Goal: Task Accomplishment & Management: Manage account settings

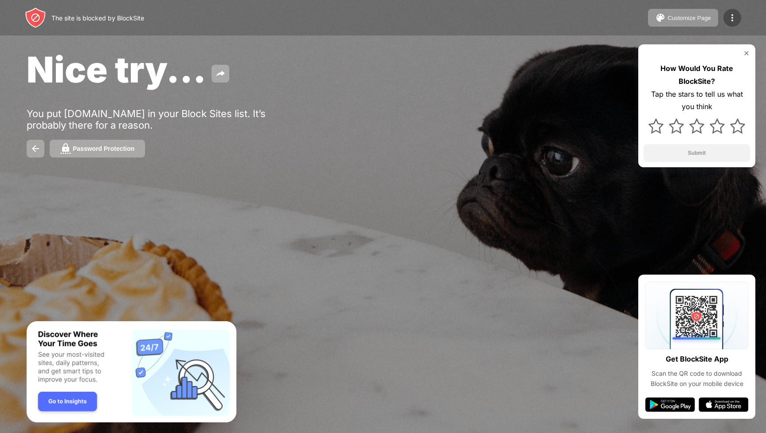
click at [737, 14] on img at bounding box center [732, 17] width 11 height 11
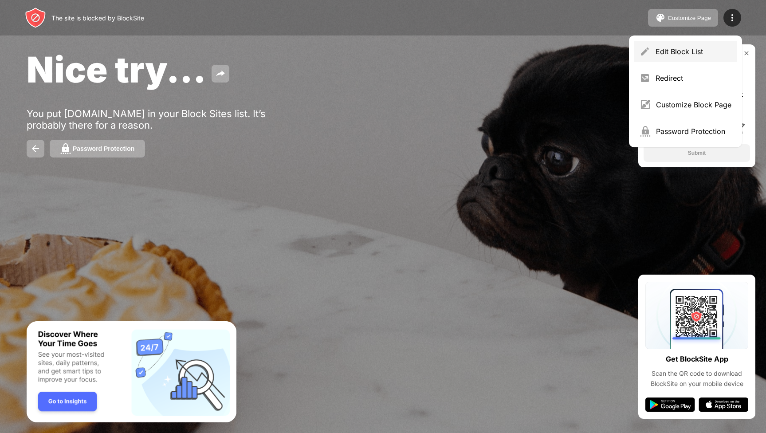
click at [708, 46] on div "Edit Block List" at bounding box center [685, 51] width 102 height 21
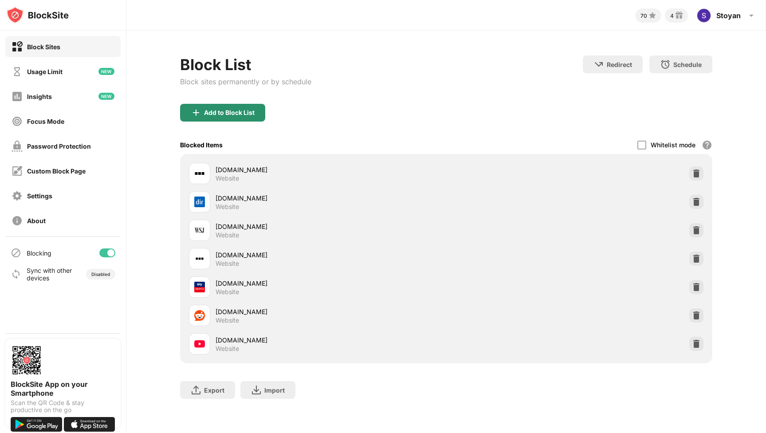
click at [221, 113] on div "Add to Block List" at bounding box center [229, 112] width 51 height 7
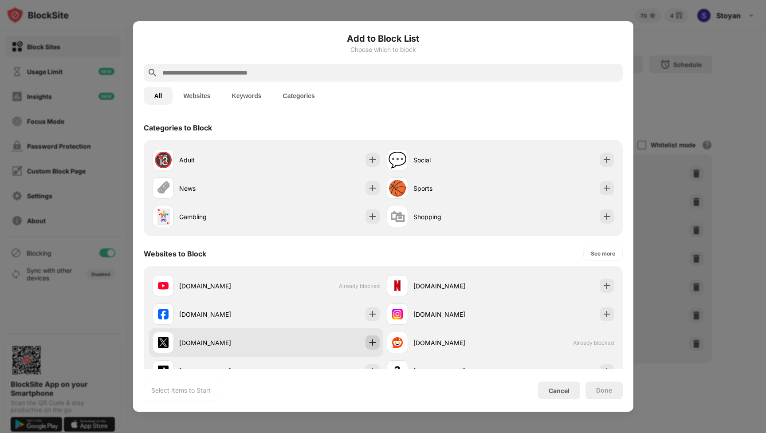
click at [374, 342] on img at bounding box center [372, 342] width 9 height 9
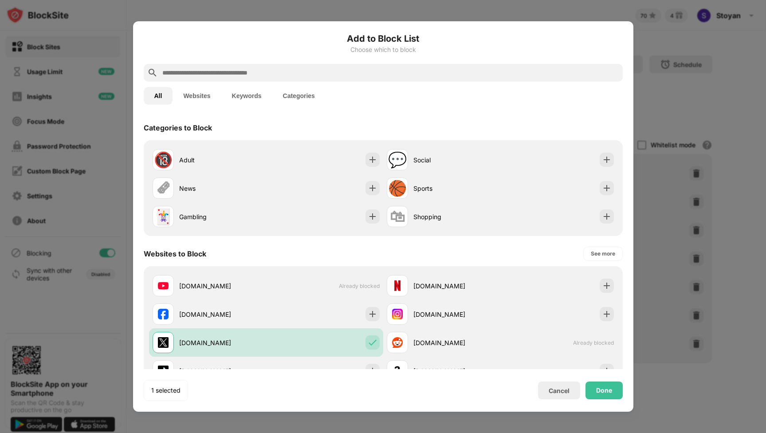
click at [608, 394] on div "Done" at bounding box center [604, 390] width 16 height 7
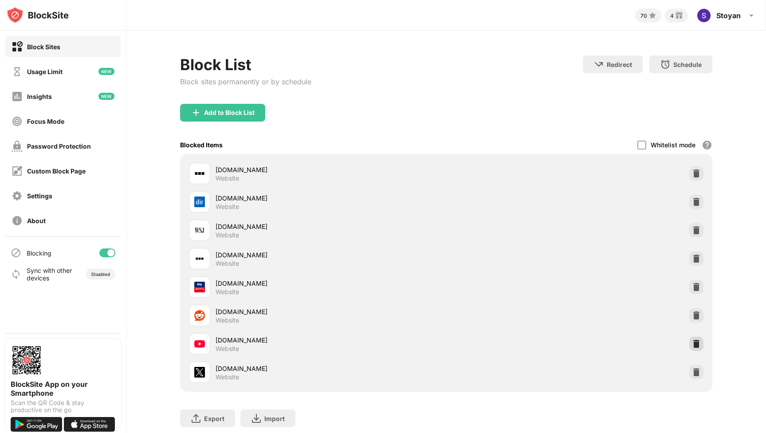
click at [693, 346] on img at bounding box center [696, 343] width 9 height 9
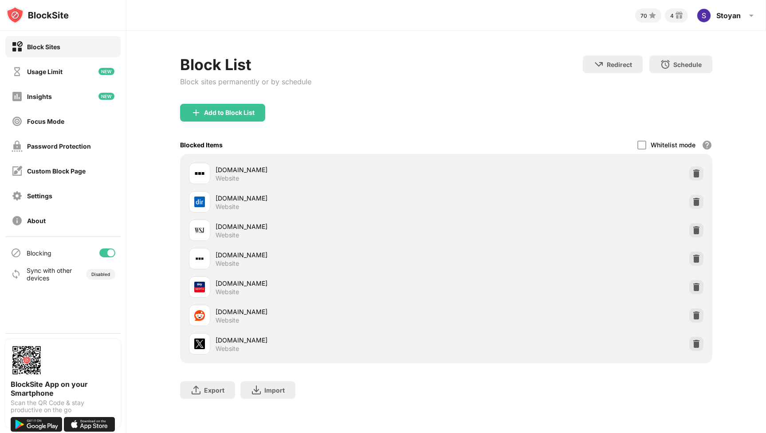
click at [210, 127] on div "Add to Block List" at bounding box center [446, 120] width 532 height 32
click at [216, 118] on div "Add to Block List" at bounding box center [222, 113] width 85 height 18
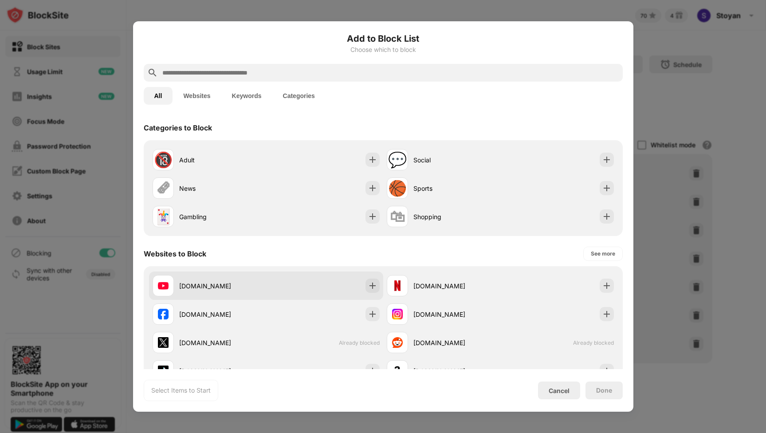
click at [365, 288] on div "[DOMAIN_NAME]" at bounding box center [266, 286] width 234 height 28
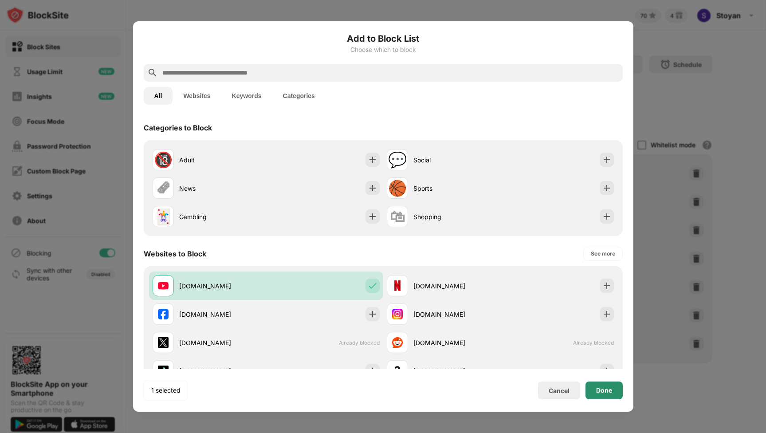
click at [597, 392] on div "Done" at bounding box center [604, 390] width 16 height 7
